Goal: Task Accomplishment & Management: Use online tool/utility

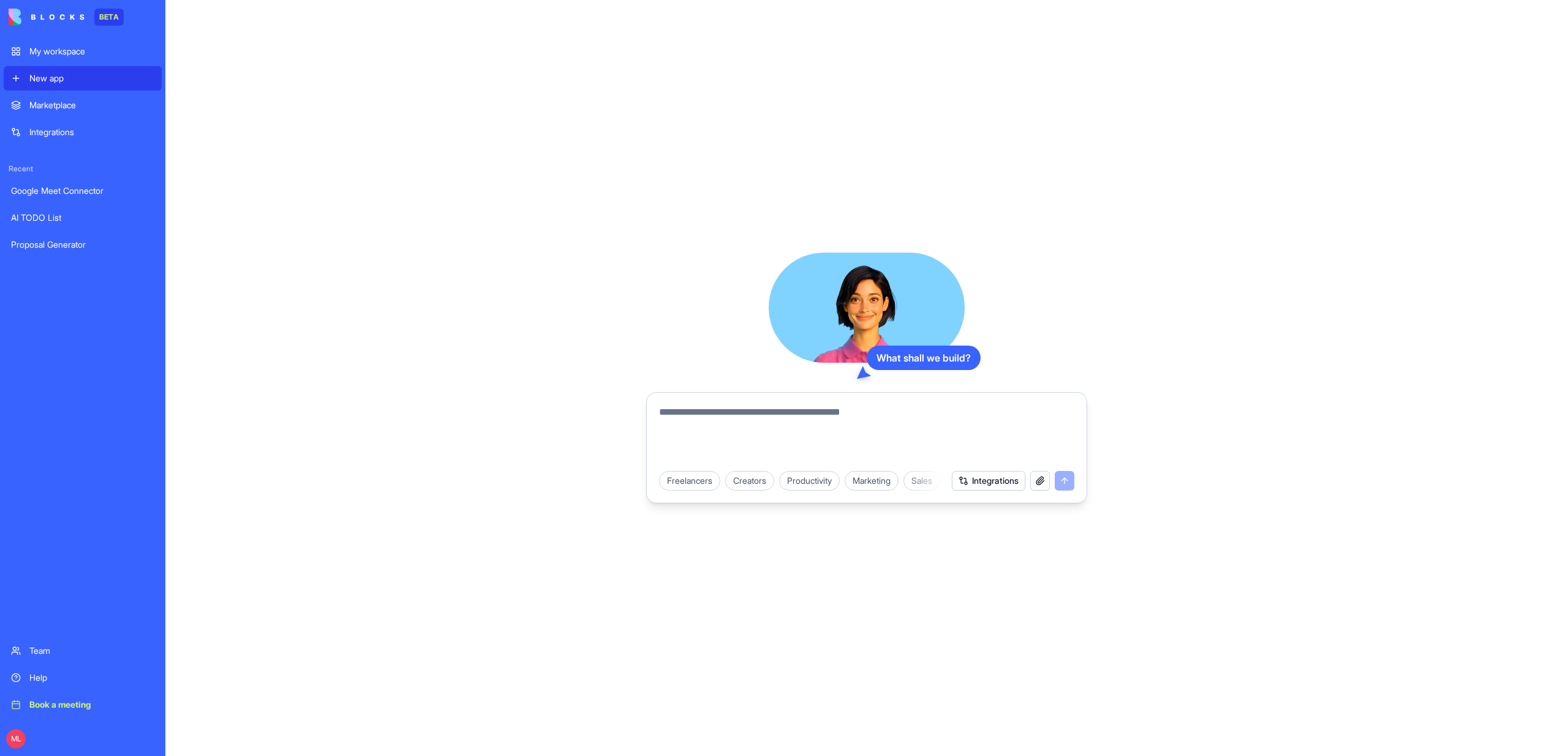
click at [973, 480] on button "Integrations" at bounding box center [988, 480] width 73 height 19
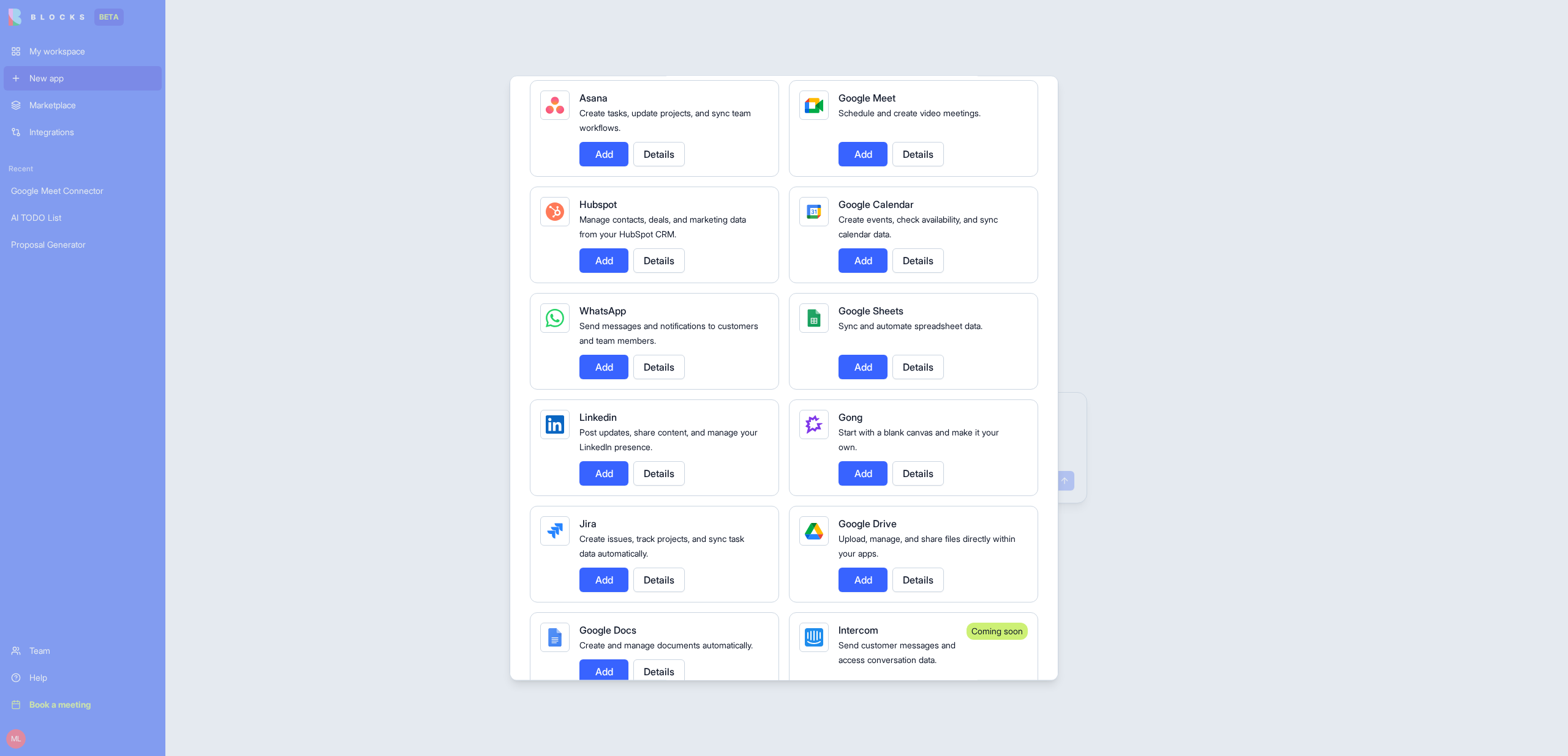
scroll to position [430, 0]
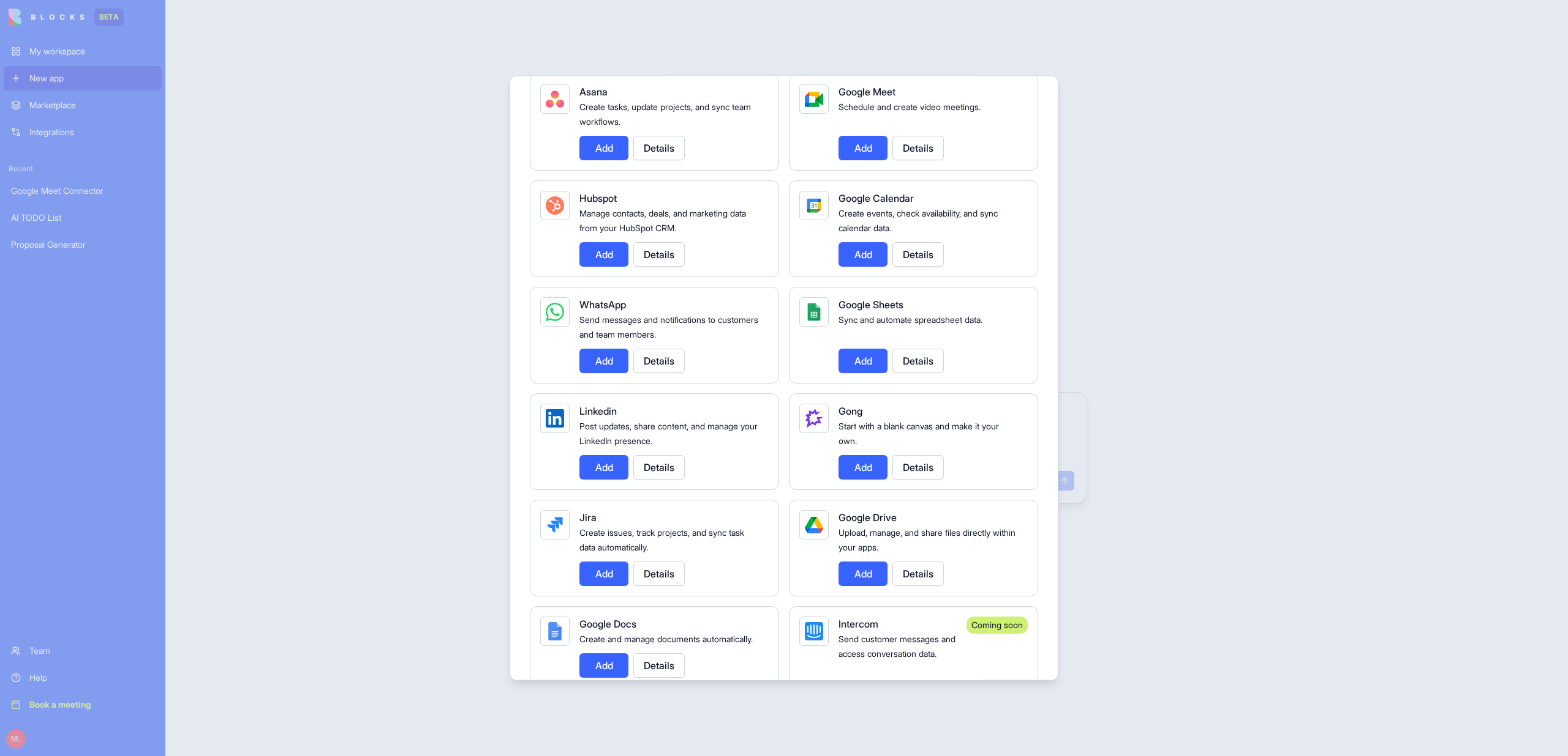
click at [652, 469] on button "Details" at bounding box center [659, 467] width 51 height 25
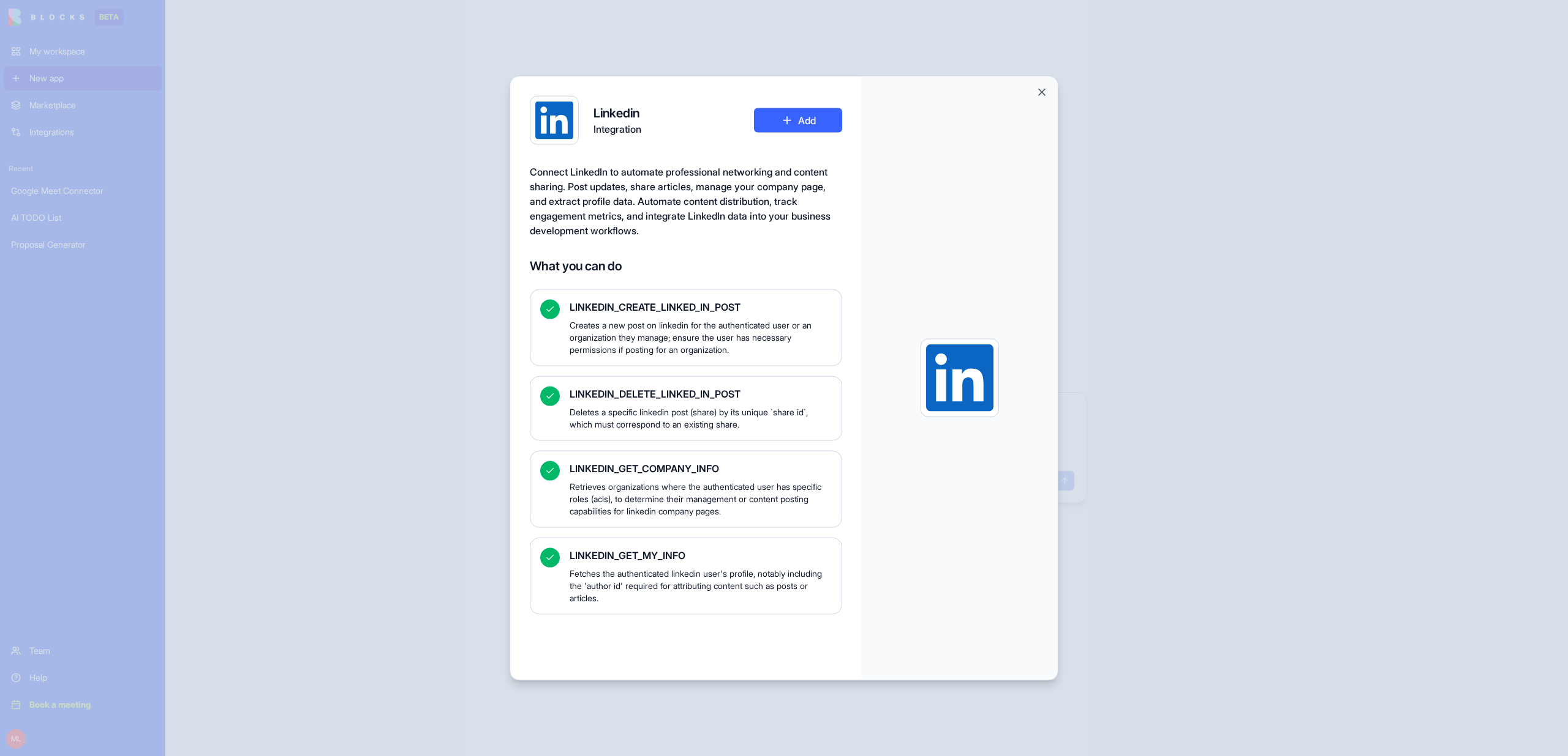
click at [1437, 159] on div at bounding box center [784, 378] width 1568 height 756
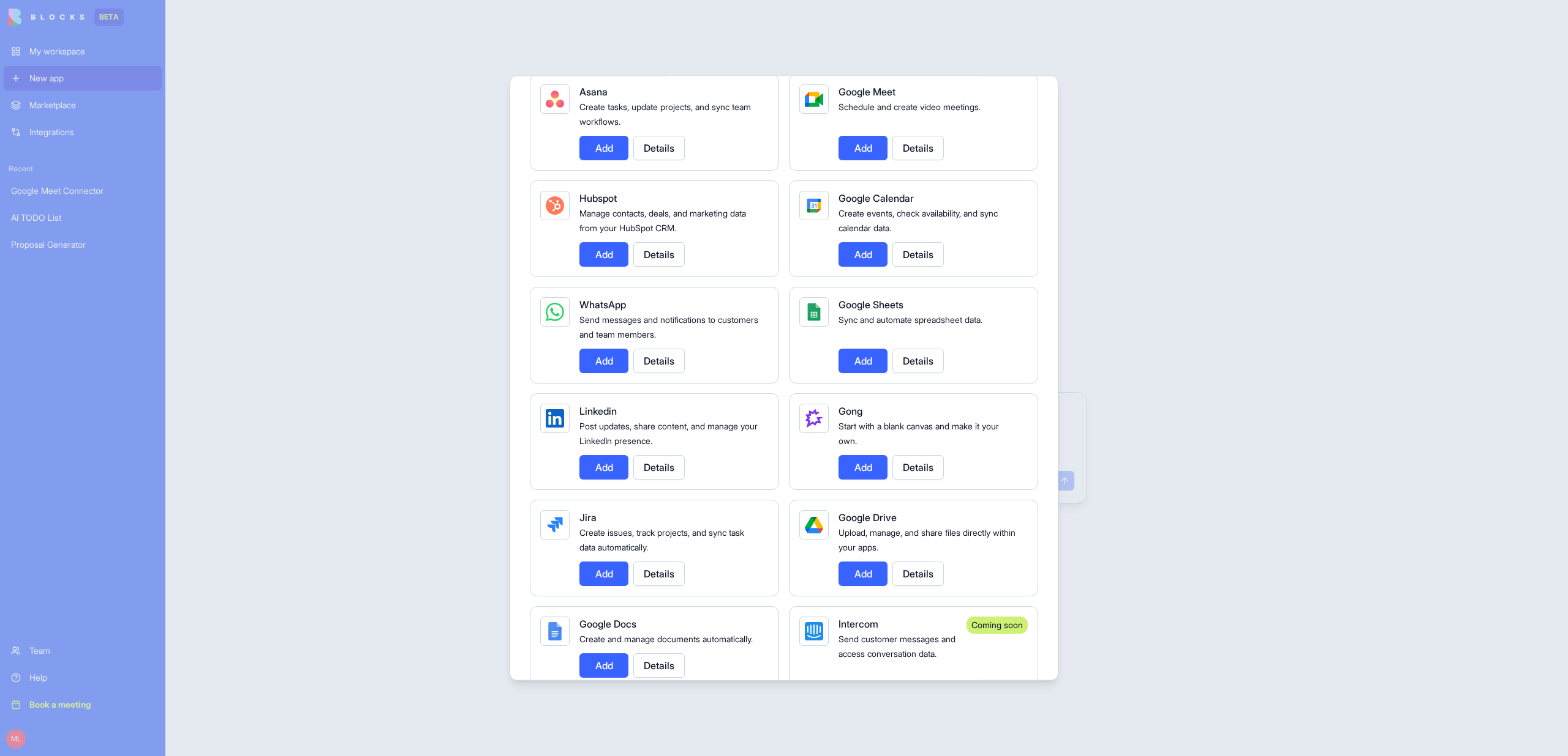
click at [461, 306] on div at bounding box center [784, 378] width 1568 height 756
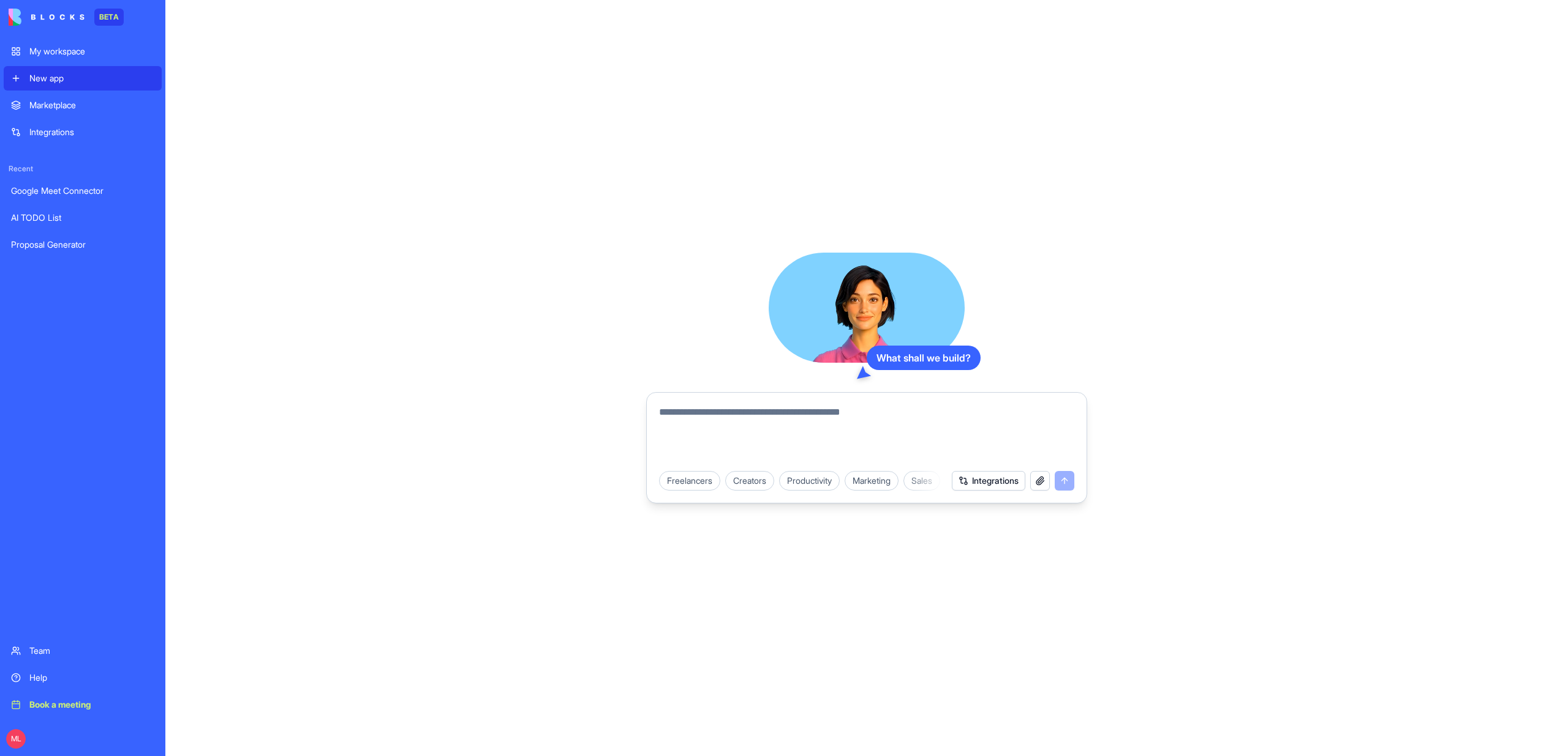
click at [988, 481] on button "Integrations" at bounding box center [988, 480] width 73 height 19
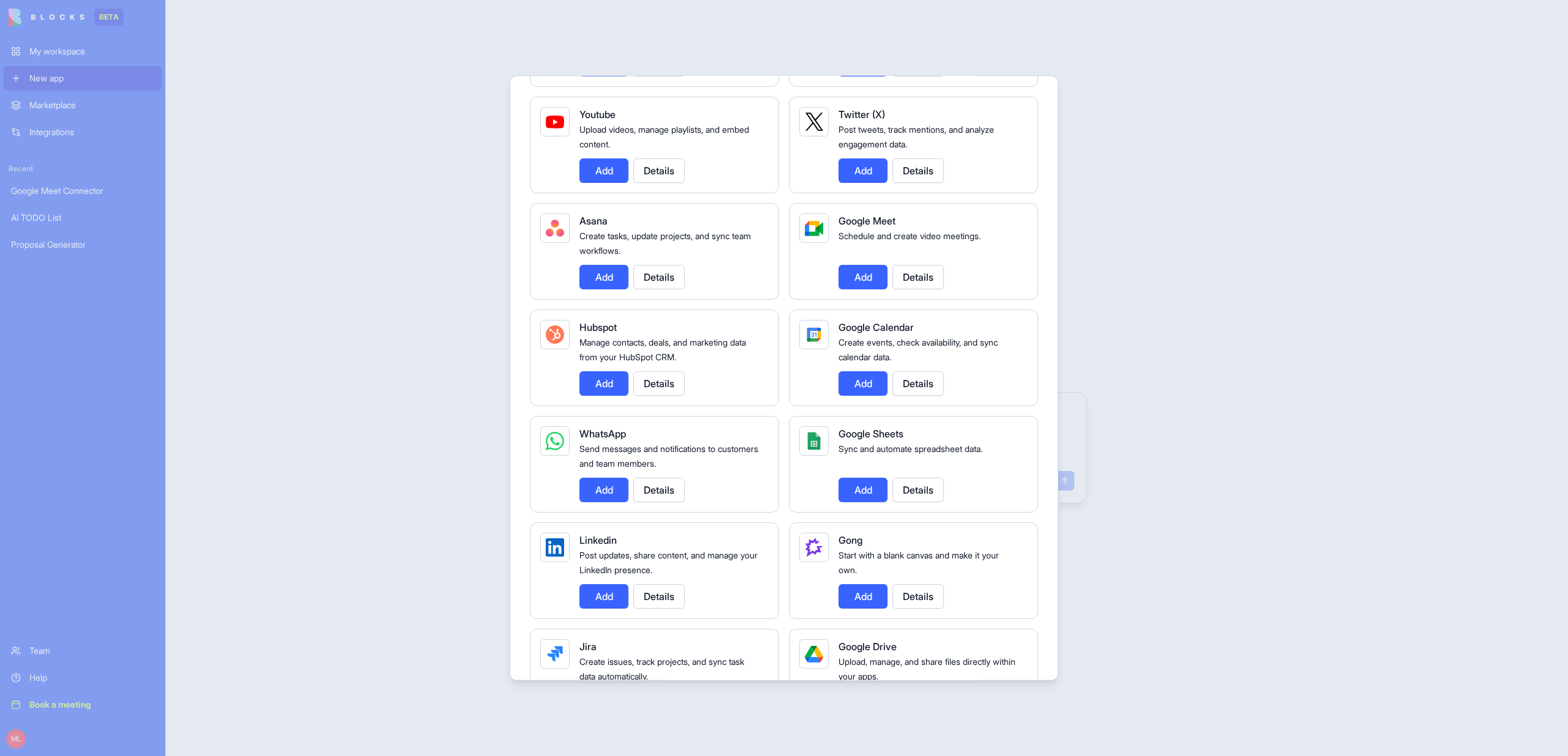
scroll to position [356, 0]
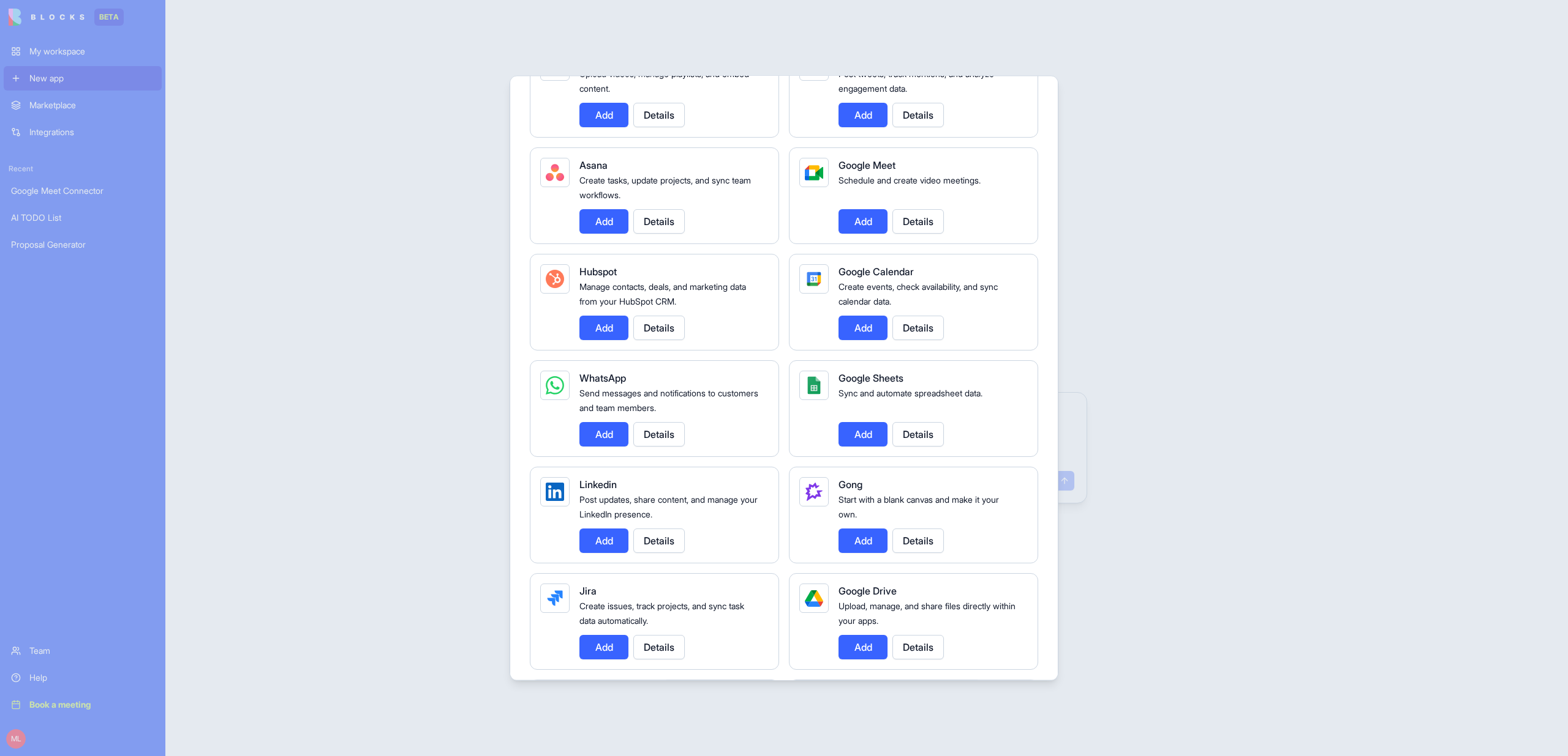
click at [664, 538] on button "Details" at bounding box center [659, 541] width 51 height 25
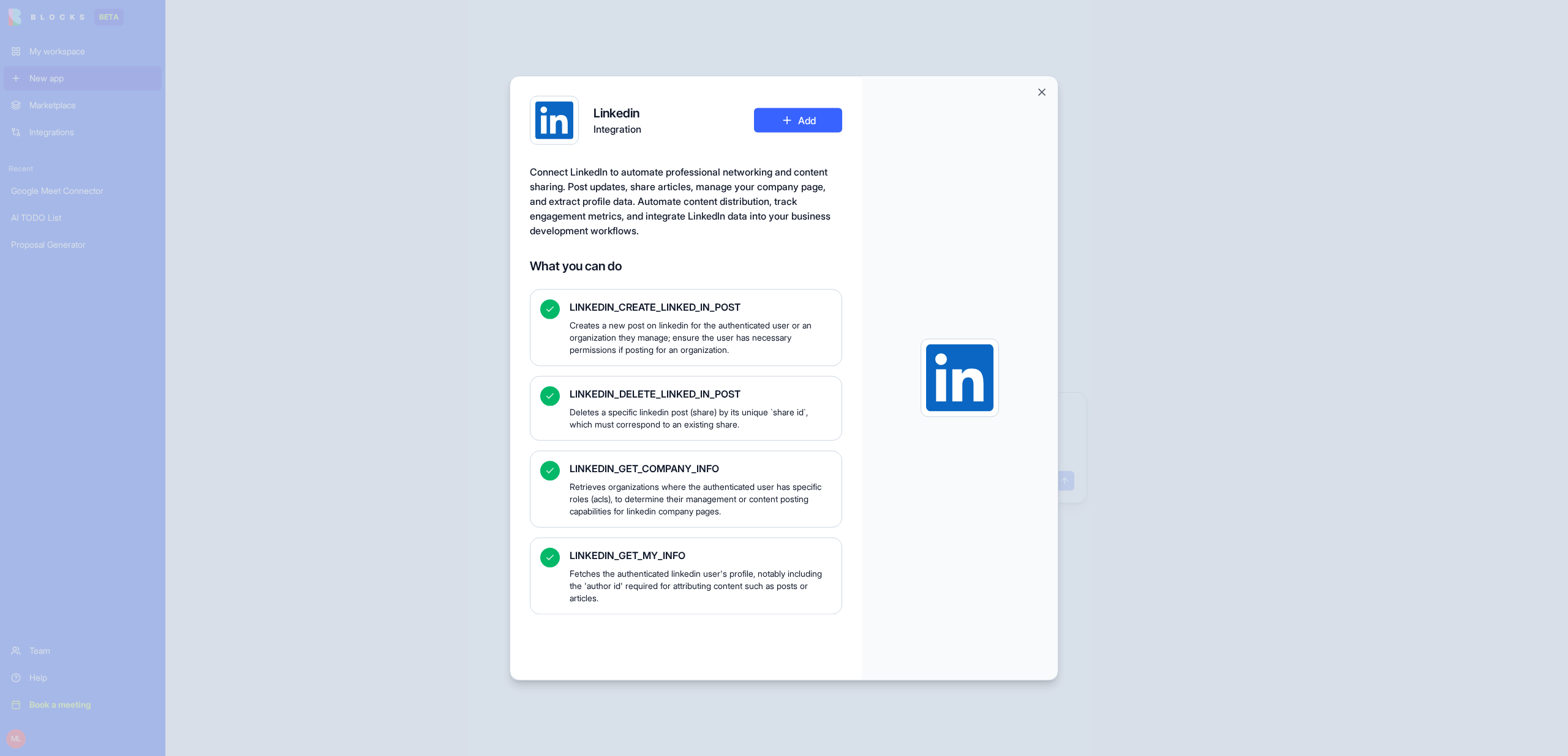
click at [1363, 327] on div at bounding box center [784, 378] width 1568 height 756
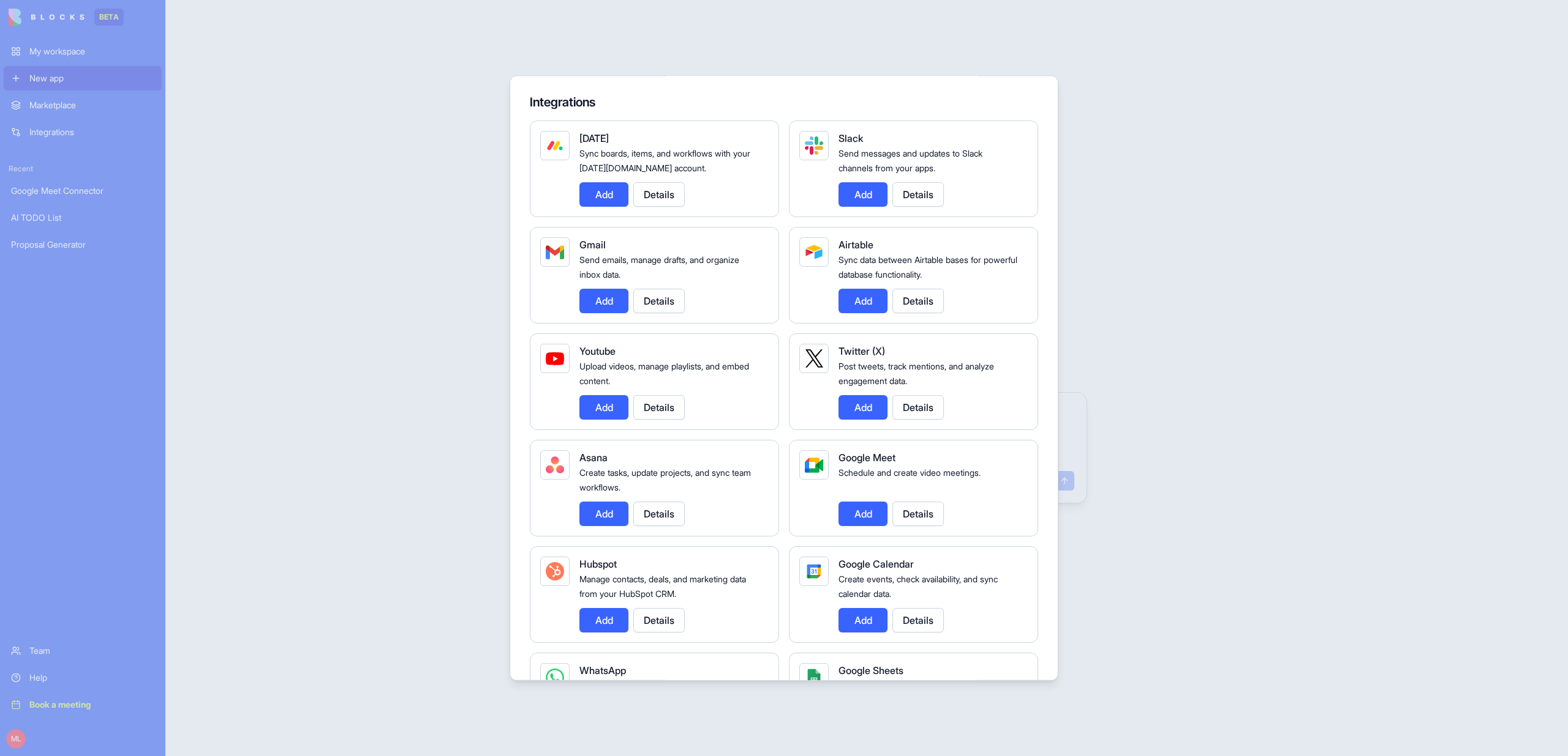
scroll to position [0, 0]
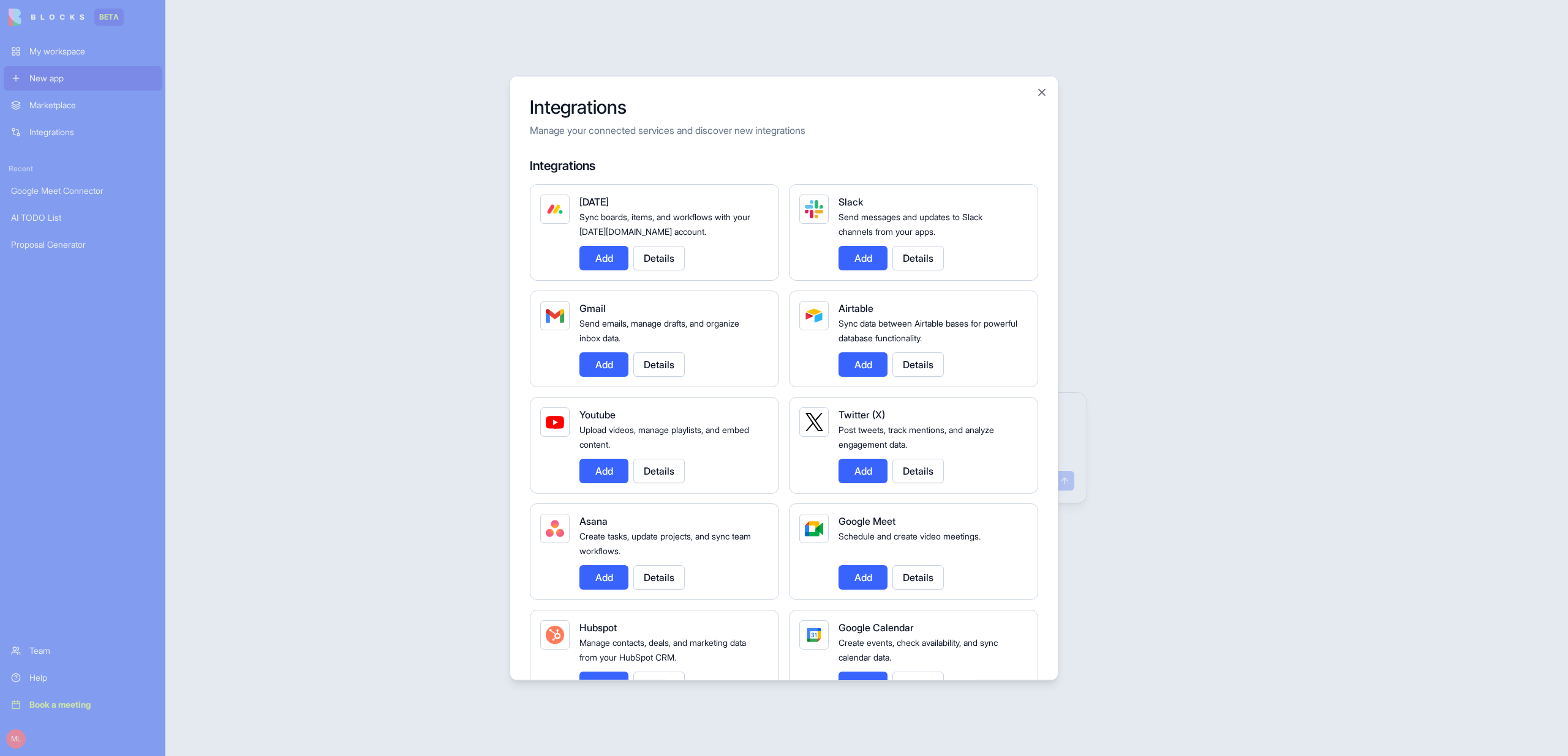
click at [1240, 375] on div at bounding box center [784, 378] width 1568 height 756
